Goal: Task Accomplishment & Management: Use online tool/utility

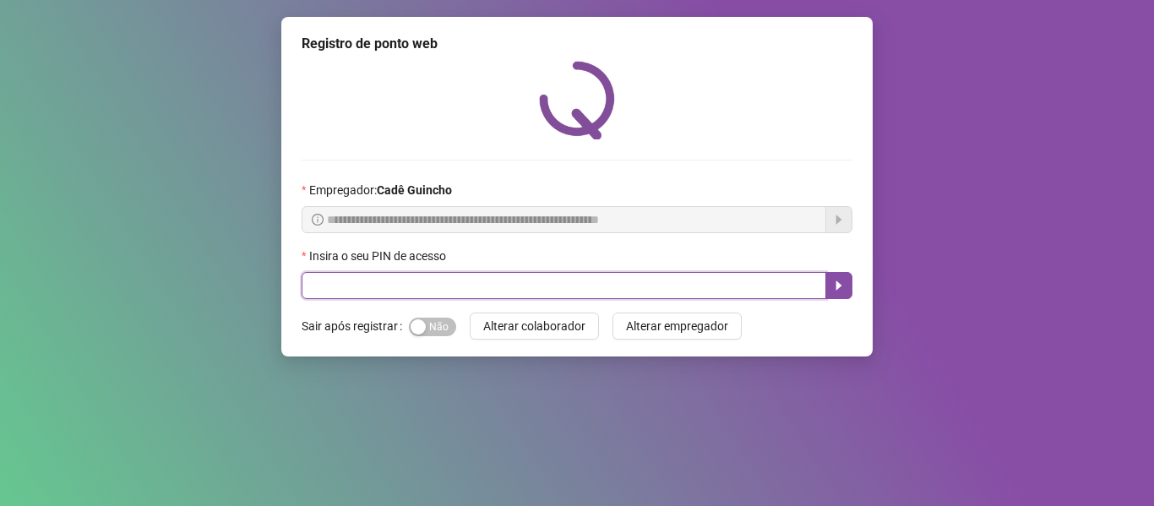
click at [358, 299] on input "text" at bounding box center [564, 285] width 525 height 27
type input "*****"
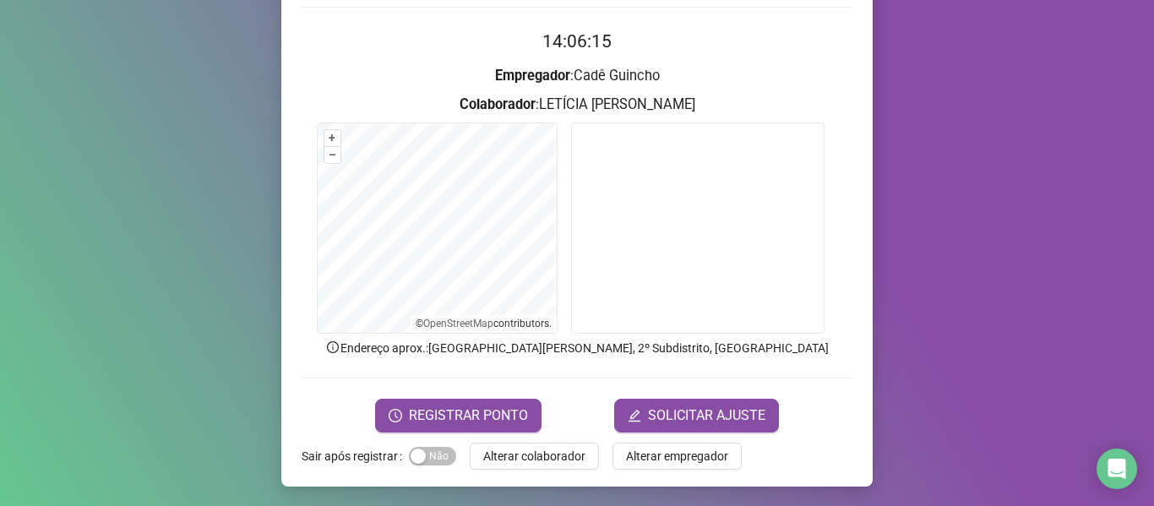
scroll to position [154, 0]
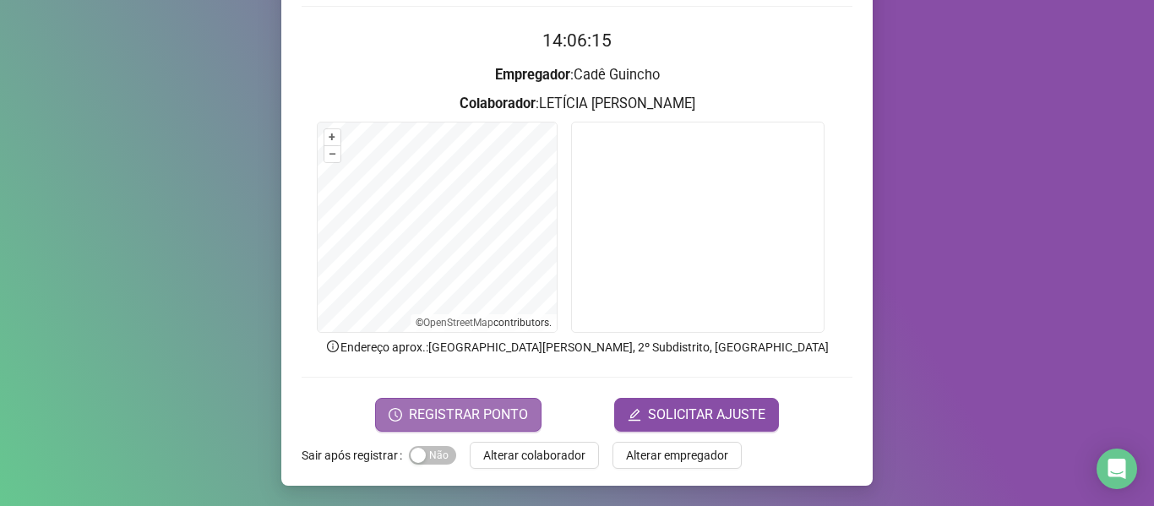
click at [466, 405] on span "REGISTRAR PONTO" at bounding box center [468, 415] width 119 height 20
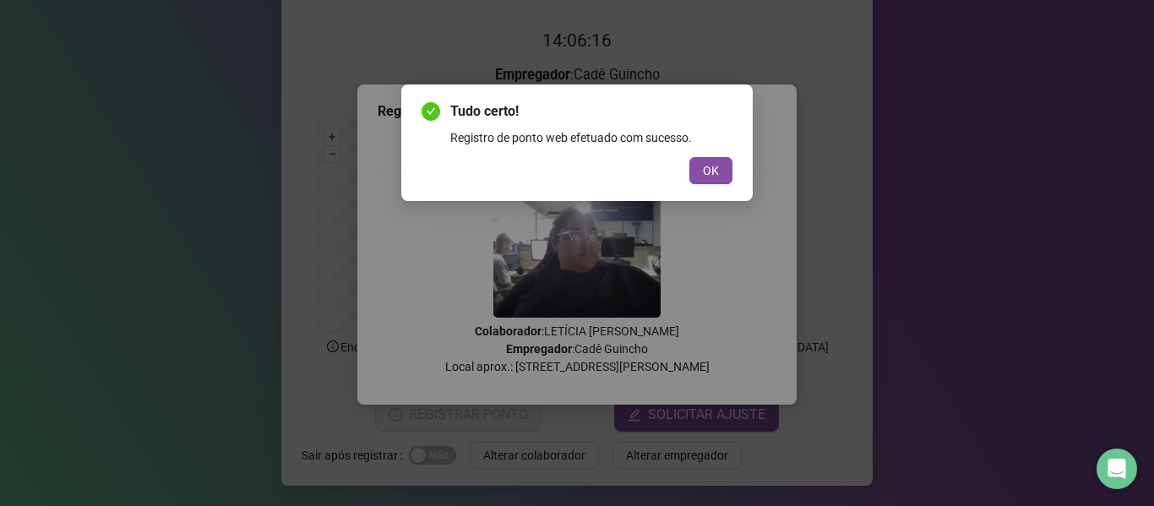
click at [707, 156] on div "Tudo certo! Registro de ponto web efetuado com sucesso. OK" at bounding box center [577, 142] width 311 height 83
click at [679, 180] on div "OK" at bounding box center [577, 170] width 311 height 27
click at [713, 174] on span "OK" at bounding box center [711, 170] width 16 height 19
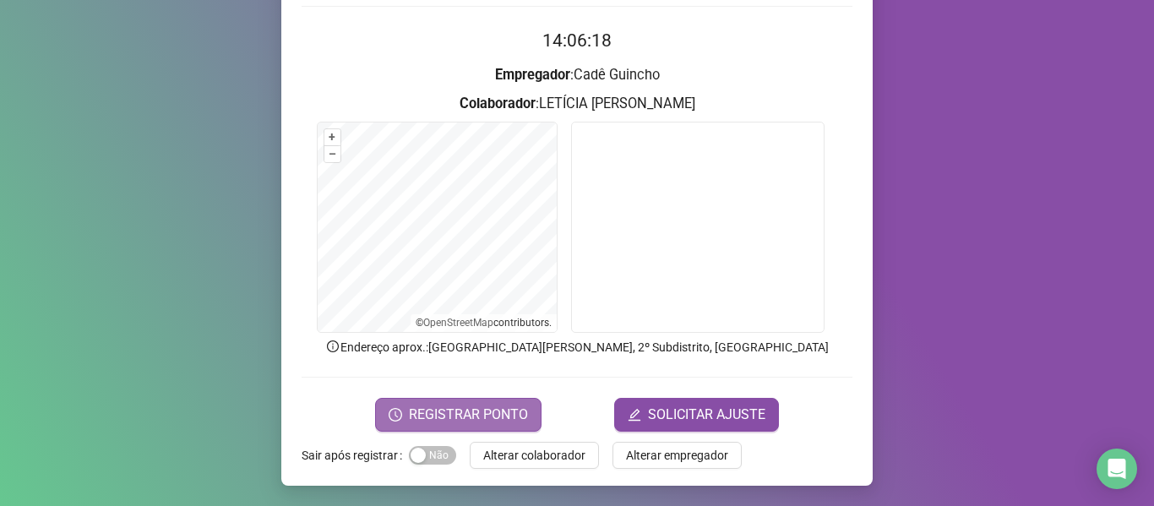
click at [442, 401] on button "REGISTRAR PONTO" at bounding box center [458, 415] width 166 height 34
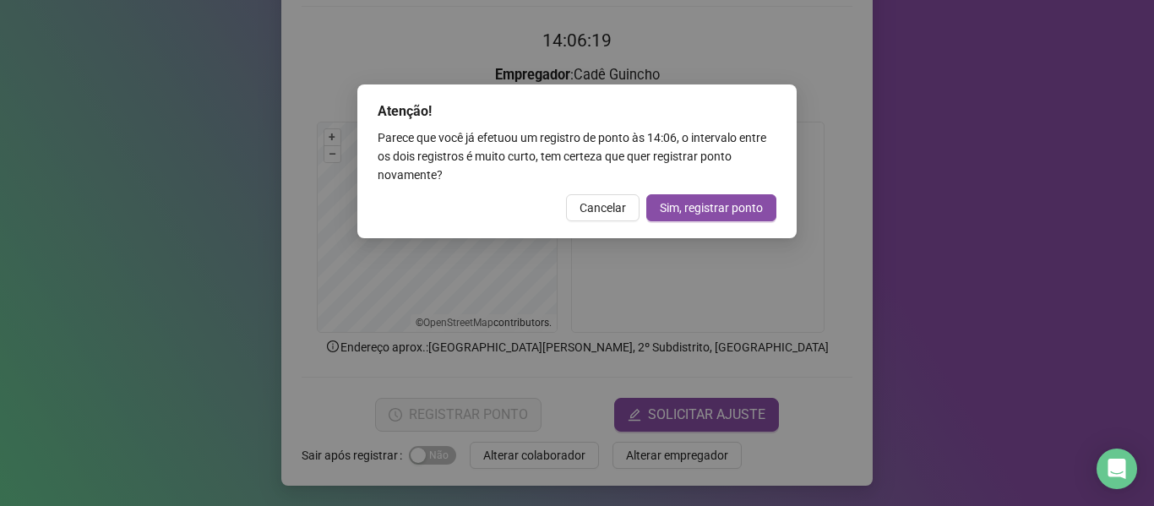
click at [598, 183] on div "Parece que você já efetuou um registro de ponto às 14:06 , o intervalo entre os…" at bounding box center [577, 156] width 399 height 56
click at [604, 204] on span "Cancelar" at bounding box center [602, 208] width 46 height 19
